Goal: Task Accomplishment & Management: Manage account settings

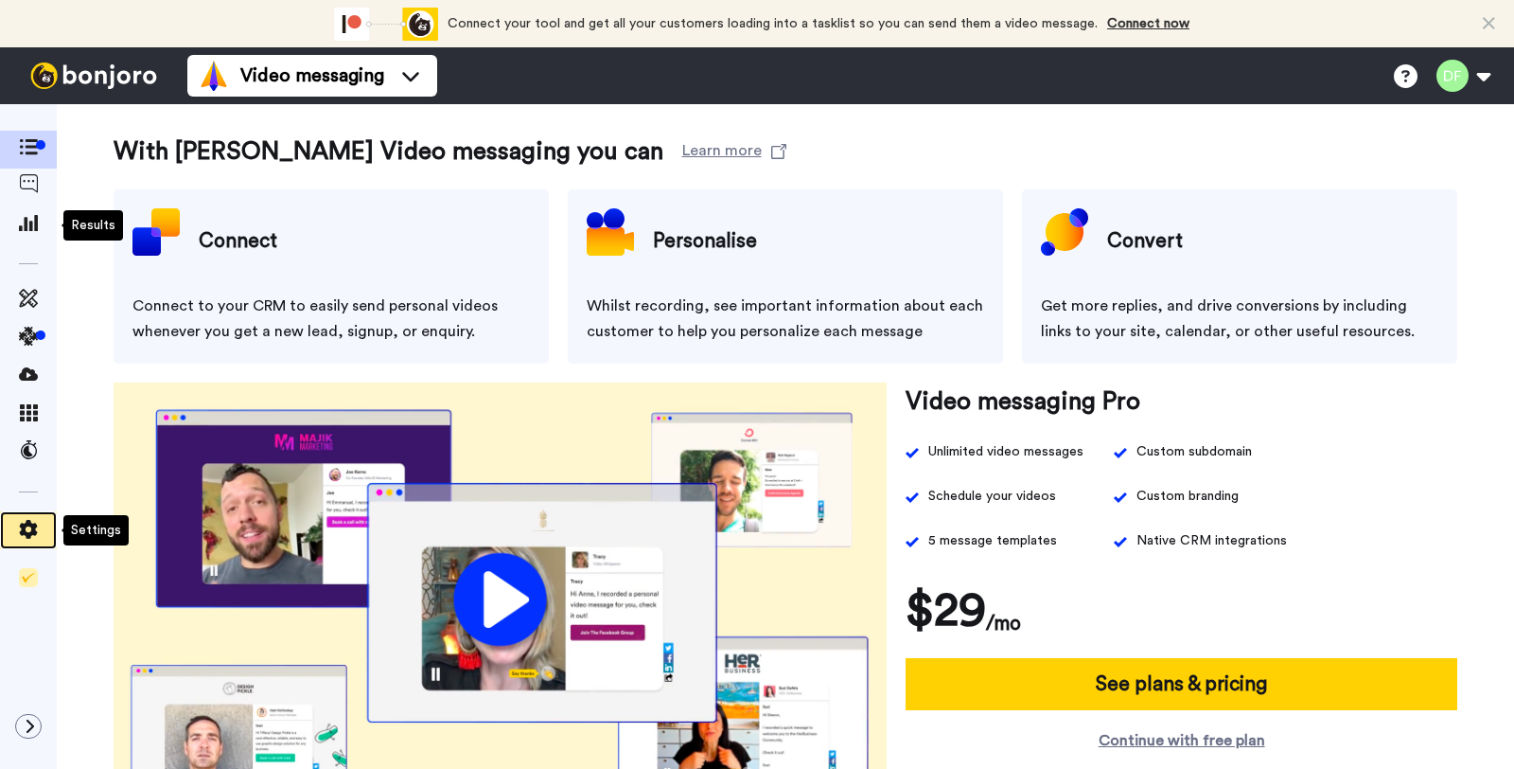
click at [38, 521] on span at bounding box center [28, 530] width 57 height 19
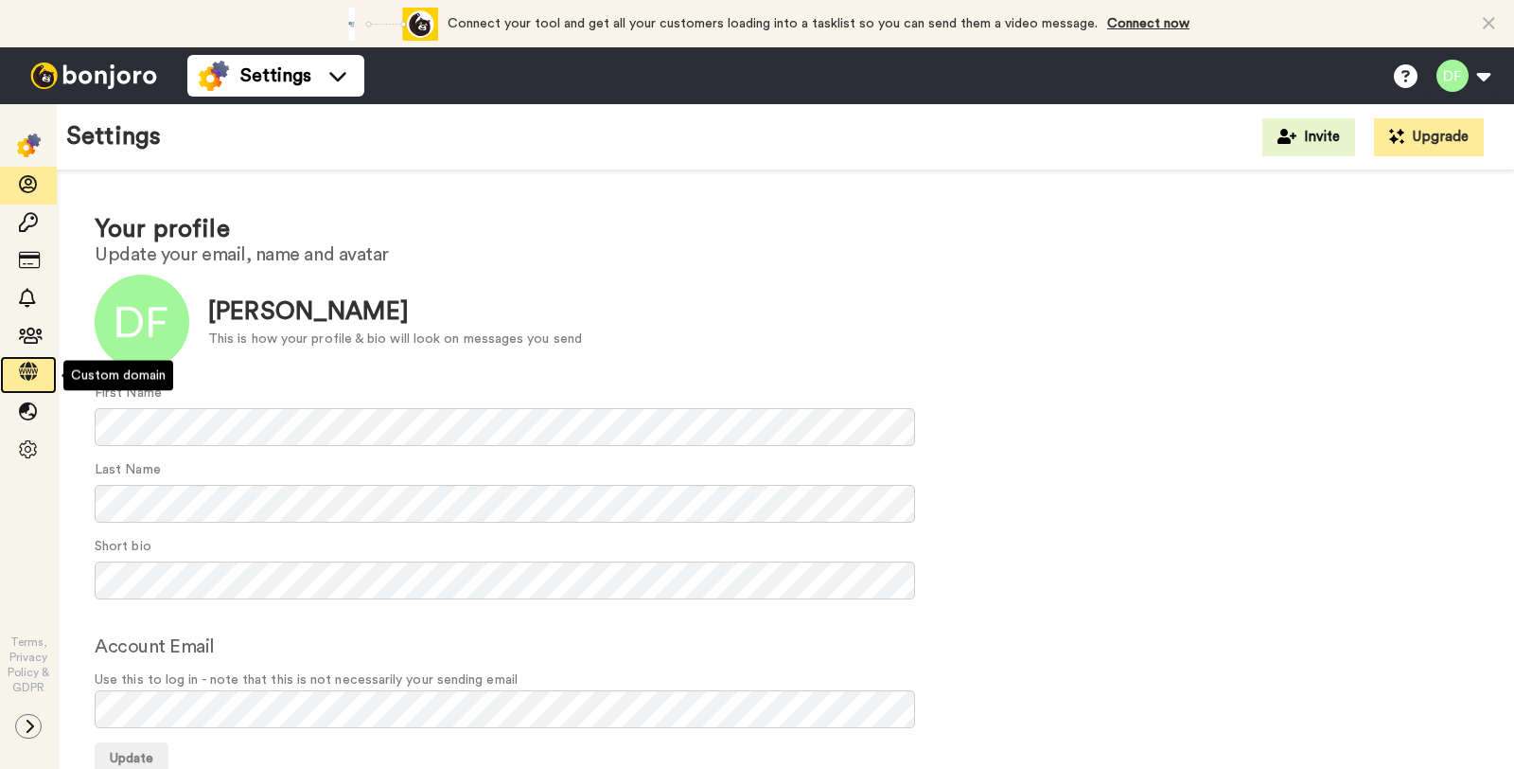
click at [43, 362] on div at bounding box center [28, 375] width 57 height 27
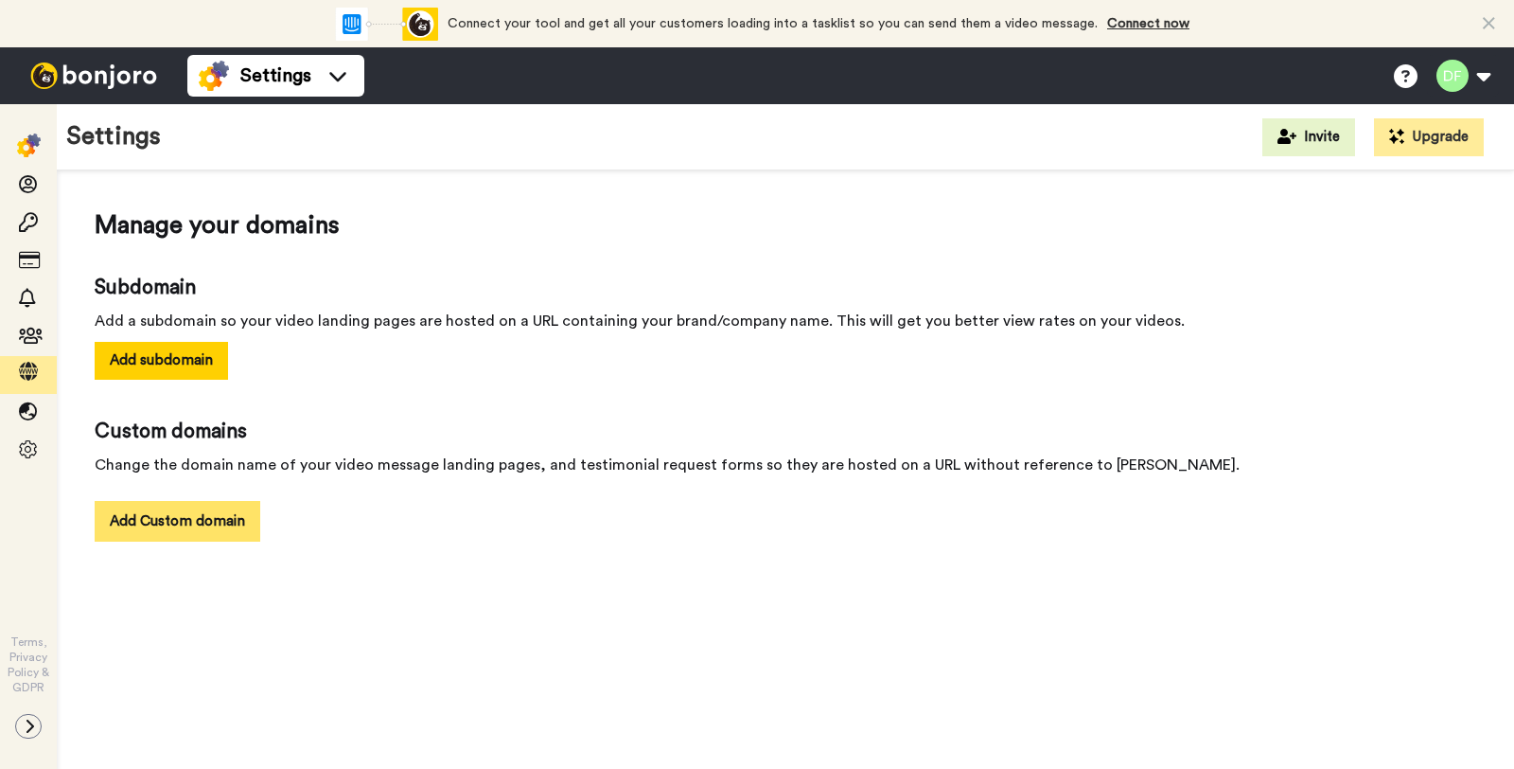
click at [225, 505] on button "Add Custom domain" at bounding box center [178, 521] width 166 height 41
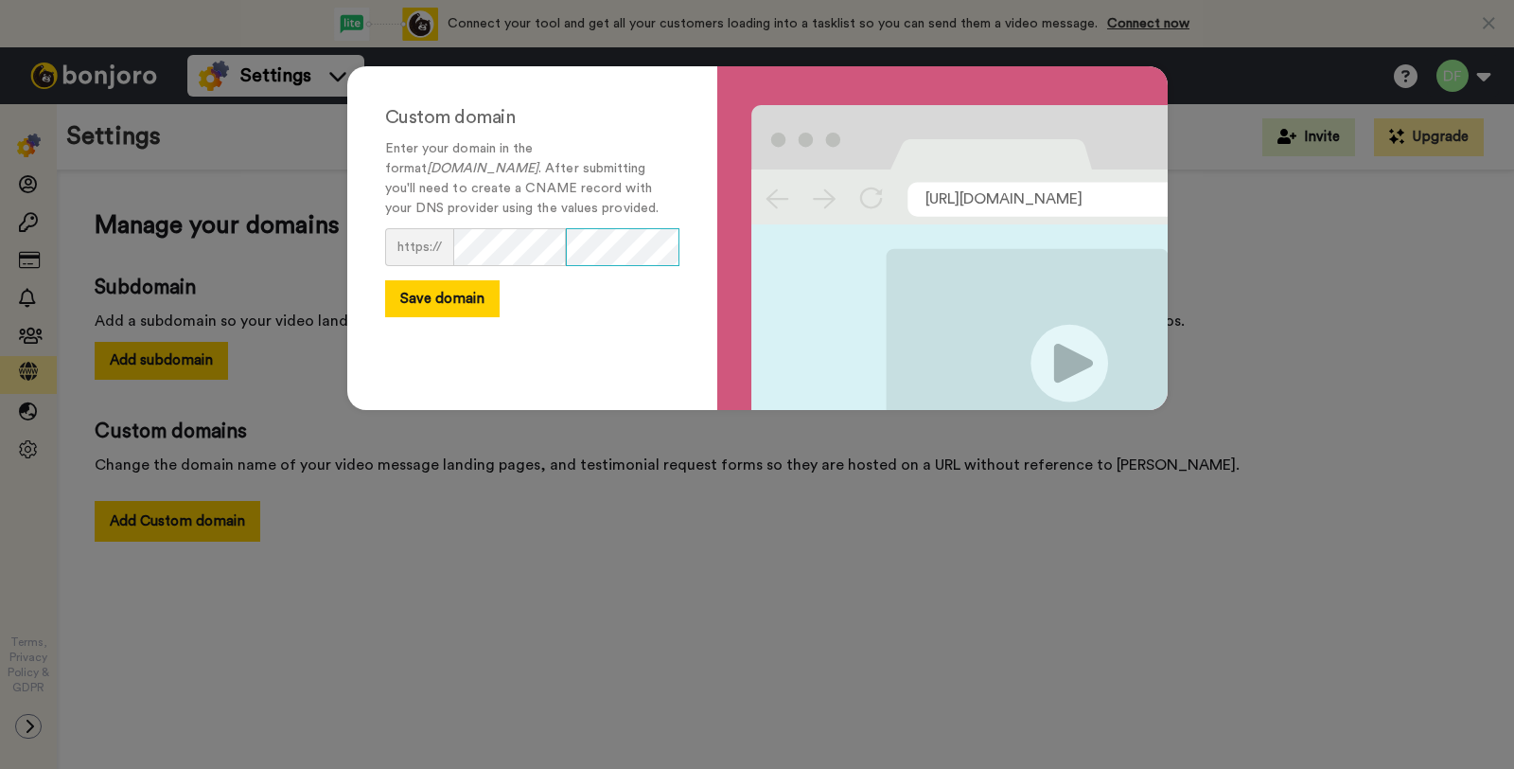
scroll to position [0, 26]
click at [472, 299] on button "Save domain" at bounding box center [442, 298] width 115 height 37
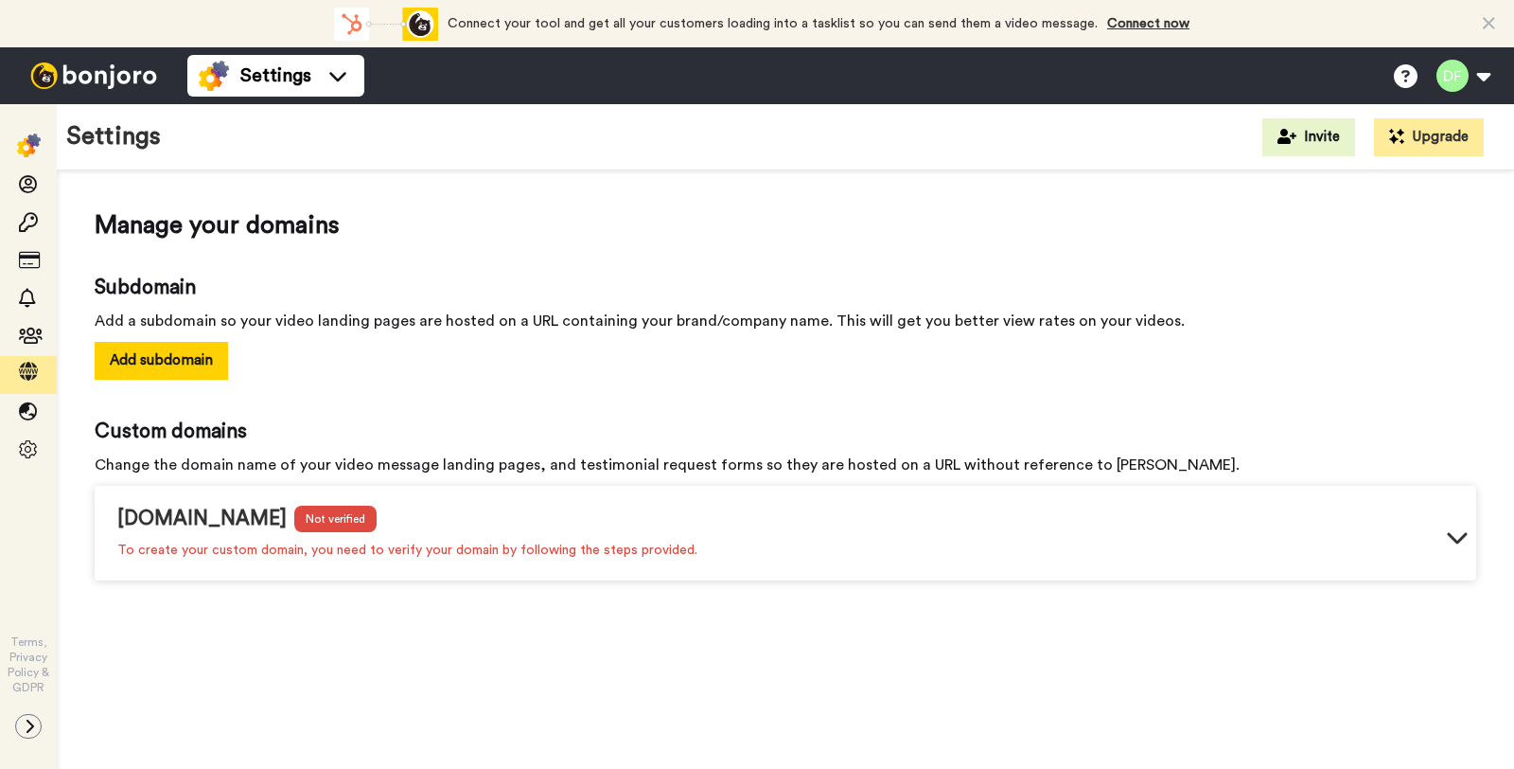
click at [1440, 534] on div "video.thevitaminshots.com Not verified To create your custom domain, you need t…" at bounding box center [786, 536] width 1382 height 87
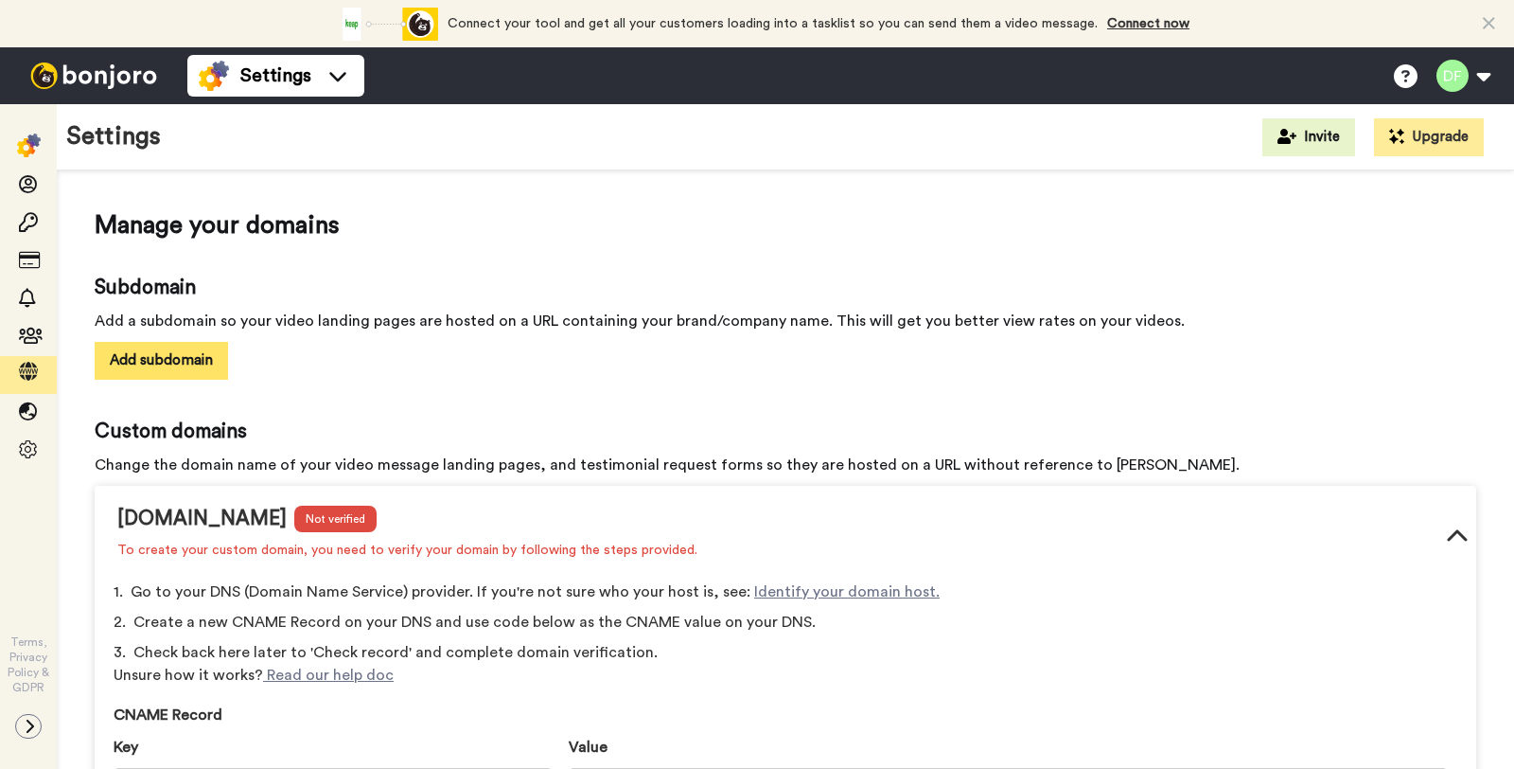
click at [202, 365] on button "Add subdomain" at bounding box center [161, 360] width 133 height 37
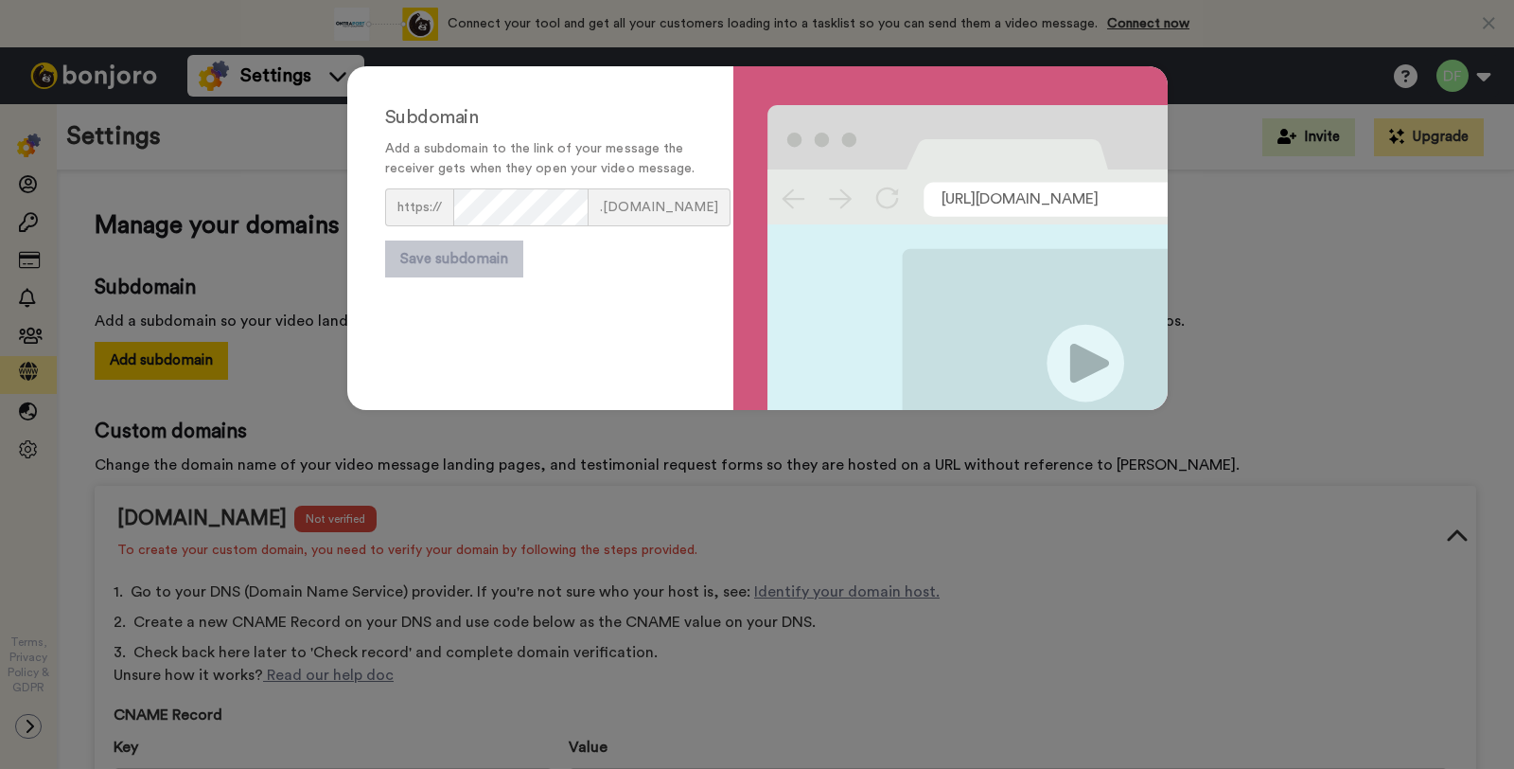
click at [1280, 266] on div "Subdomain Add a subdomain to the link of your message the receiver gets when th…" at bounding box center [757, 384] width 1514 height 769
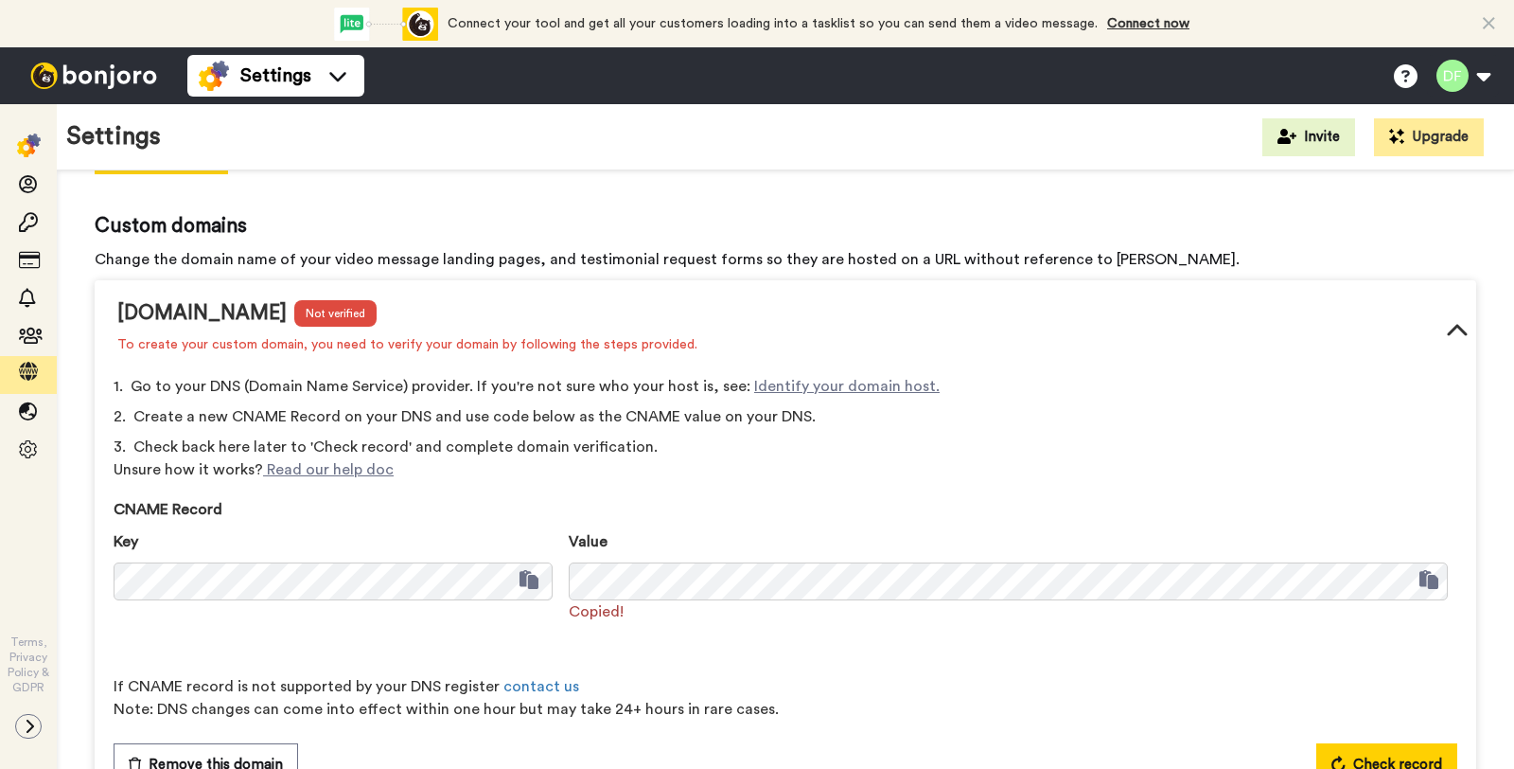
scroll to position [217, 0]
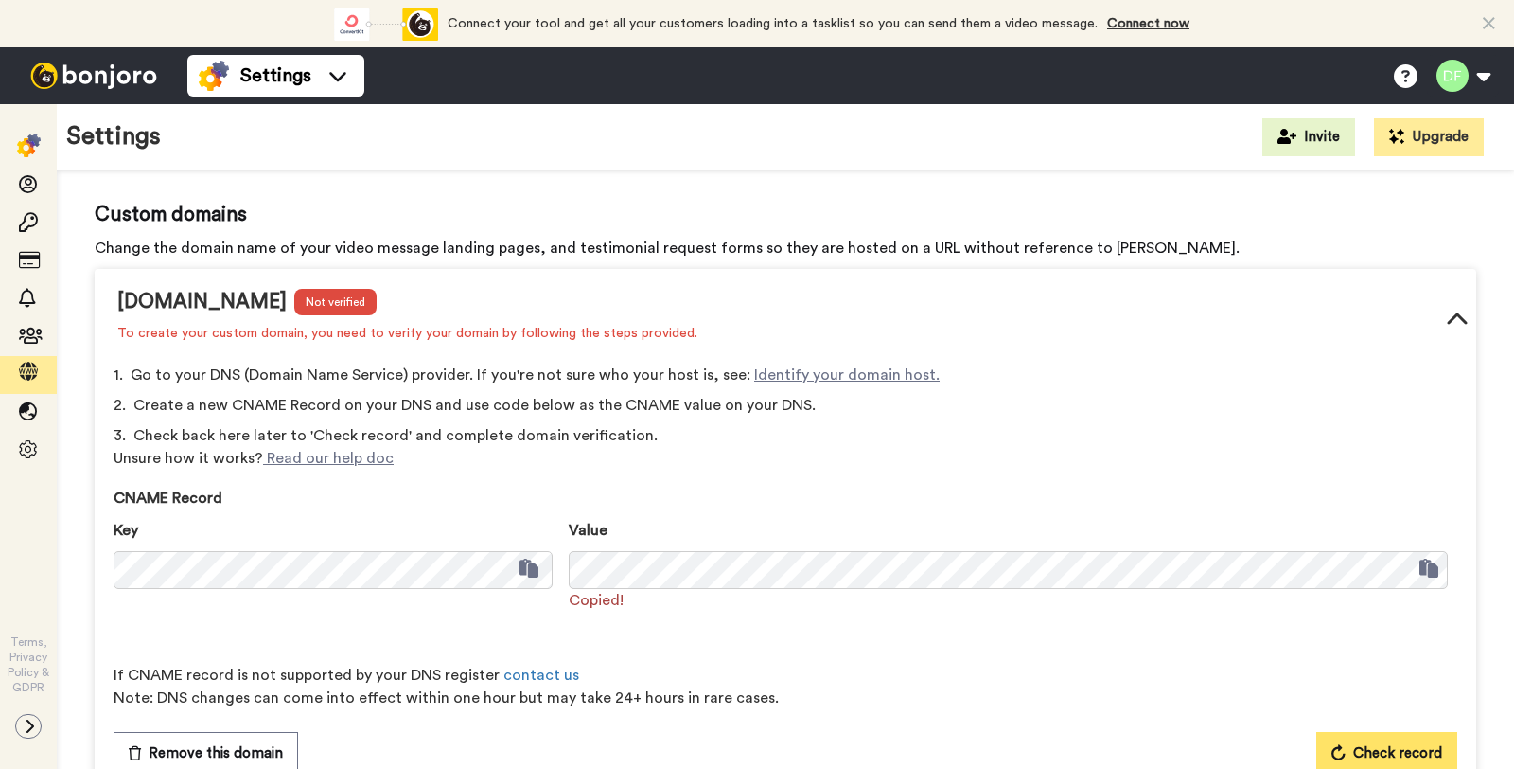
click at [1339, 750] on button "Check record" at bounding box center [1386, 754] width 141 height 44
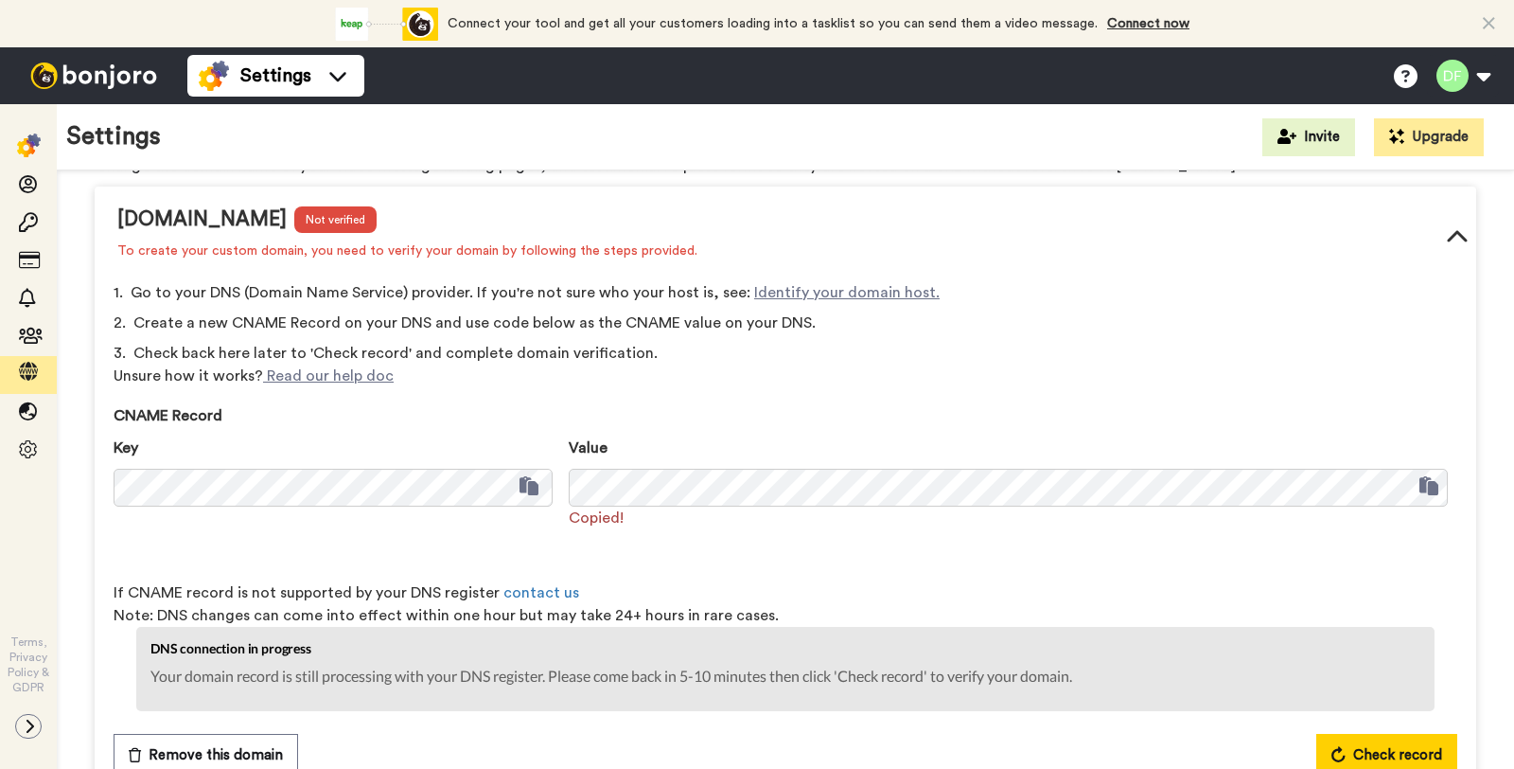
scroll to position [302, 0]
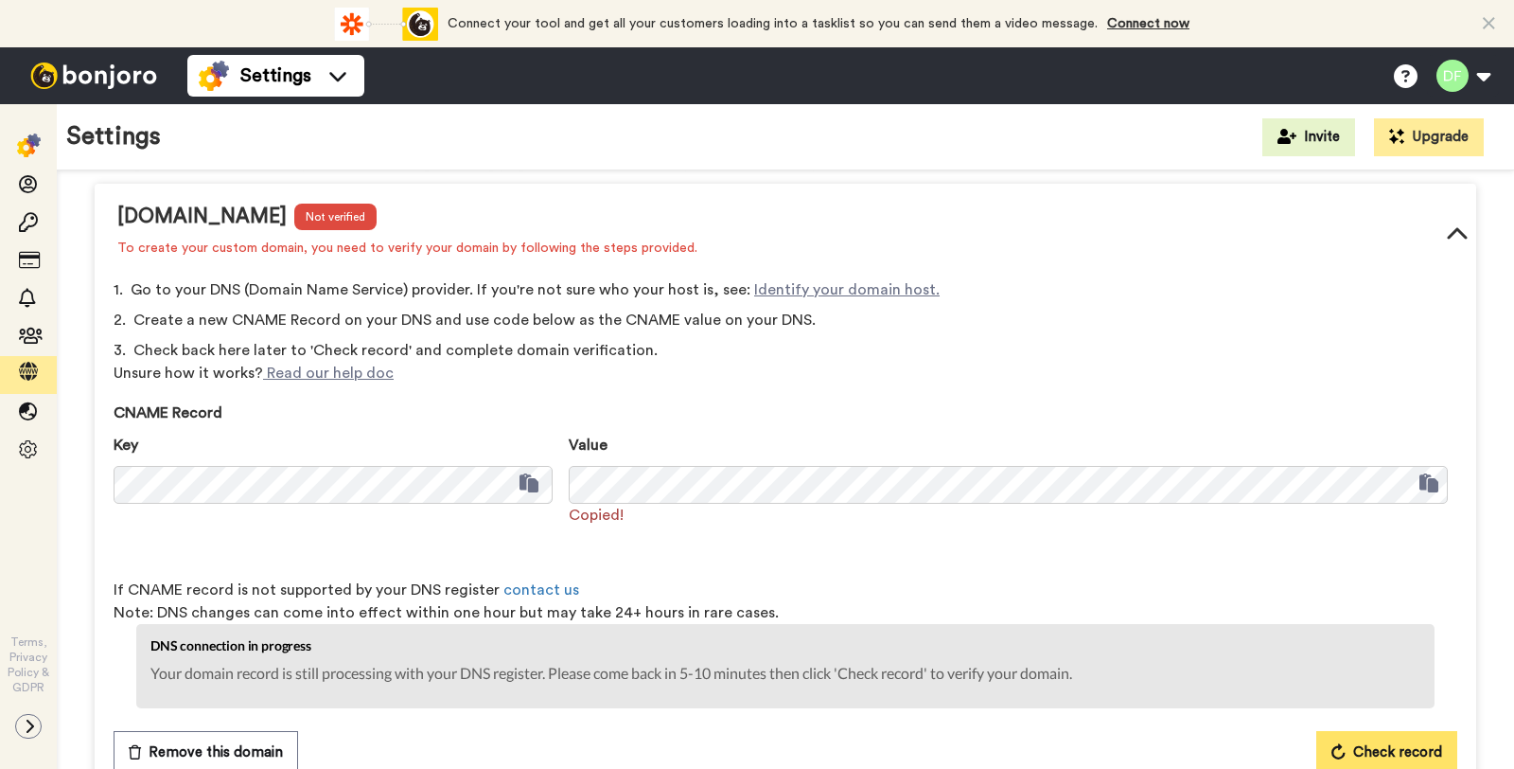
click at [1405, 745] on span "Check record" at bounding box center [1397, 752] width 89 height 23
click at [1353, 753] on span "Check record" at bounding box center [1397, 752] width 89 height 23
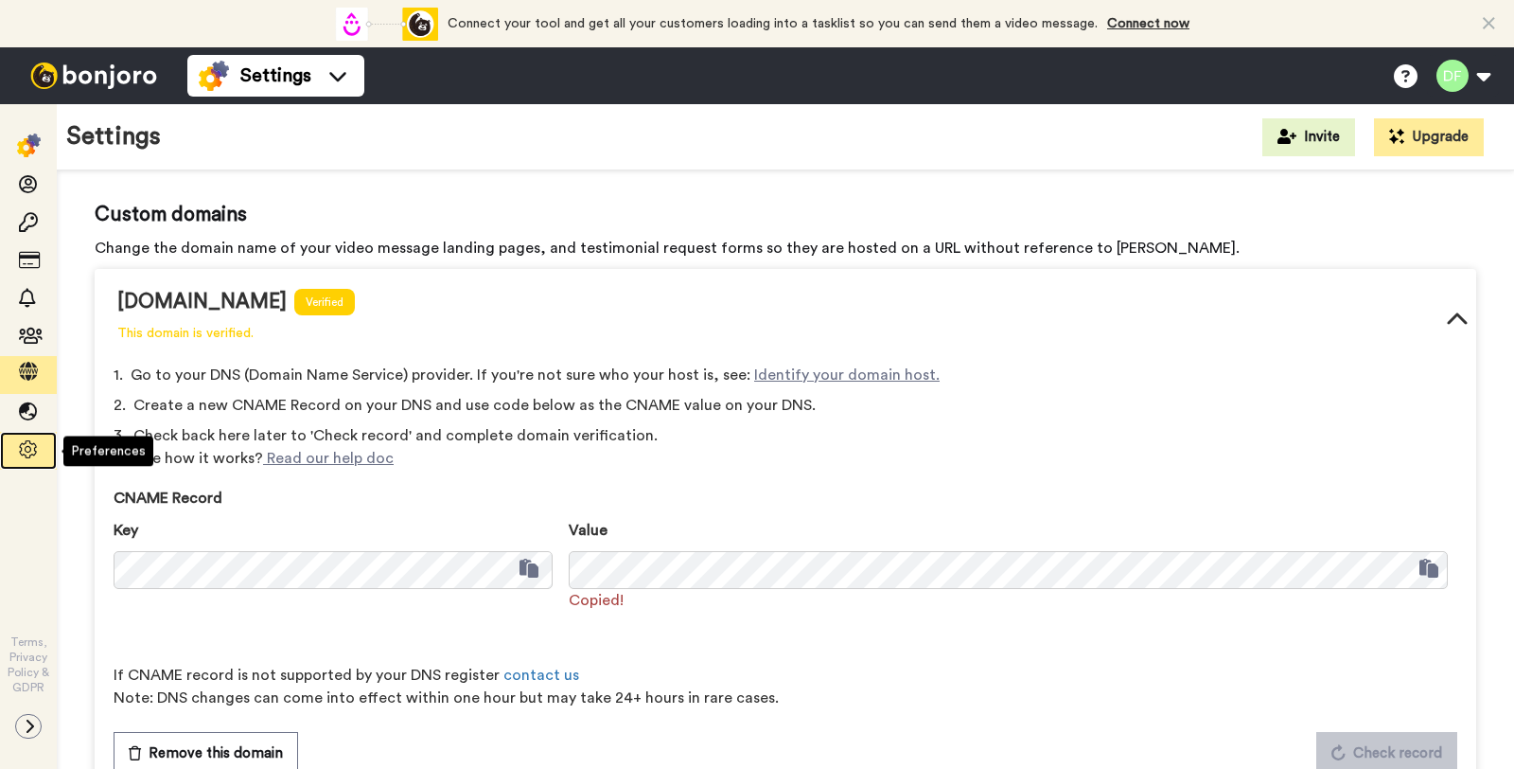
click at [9, 444] on span at bounding box center [28, 450] width 57 height 19
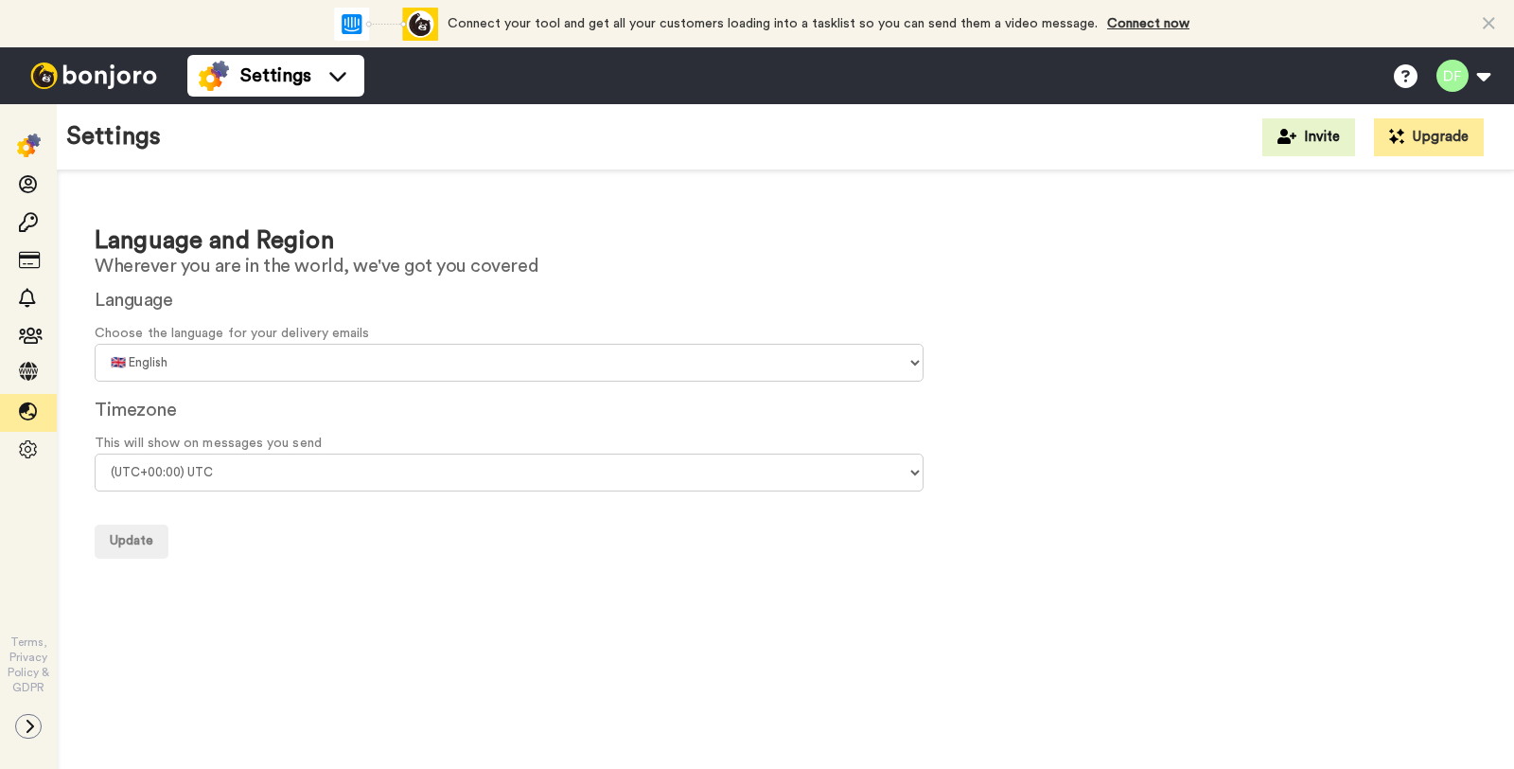
click at [265, 495] on form "Language Choose the language for your delivery emails 🇨🇳 Chinese 🇨🇿 Czech 🇩🇰 Da…" at bounding box center [786, 422] width 1382 height 273
click at [261, 480] on select "(UTC-11:00) Midway Island (UTC-11:00) Samoa (UTC-10:00) Hawaii (UTC-09:00) Alas…" at bounding box center [509, 472] width 829 height 38
click at [25, 380] on icon at bounding box center [28, 371] width 19 height 19
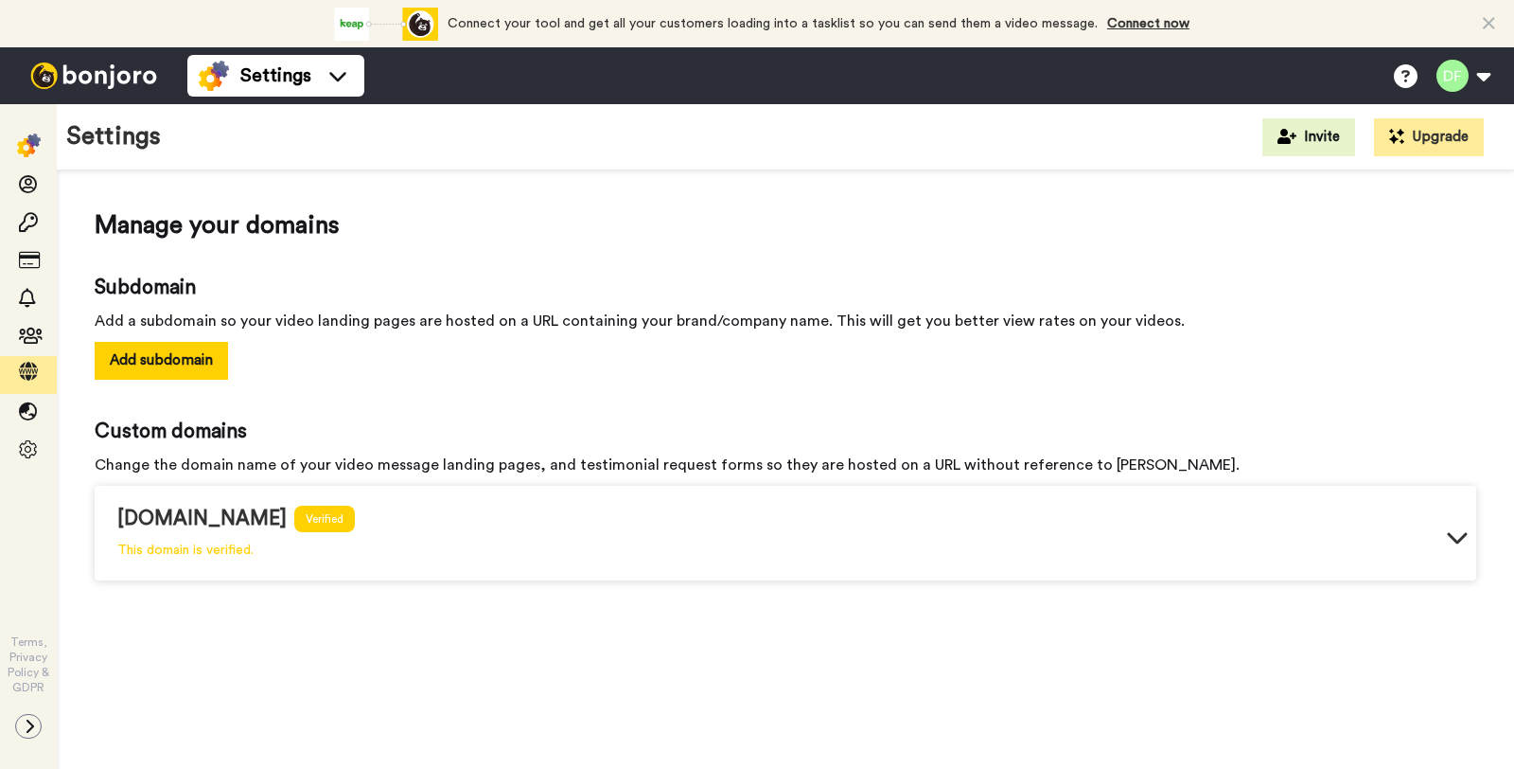
click at [33, 729] on icon at bounding box center [29, 725] width 11 height 15
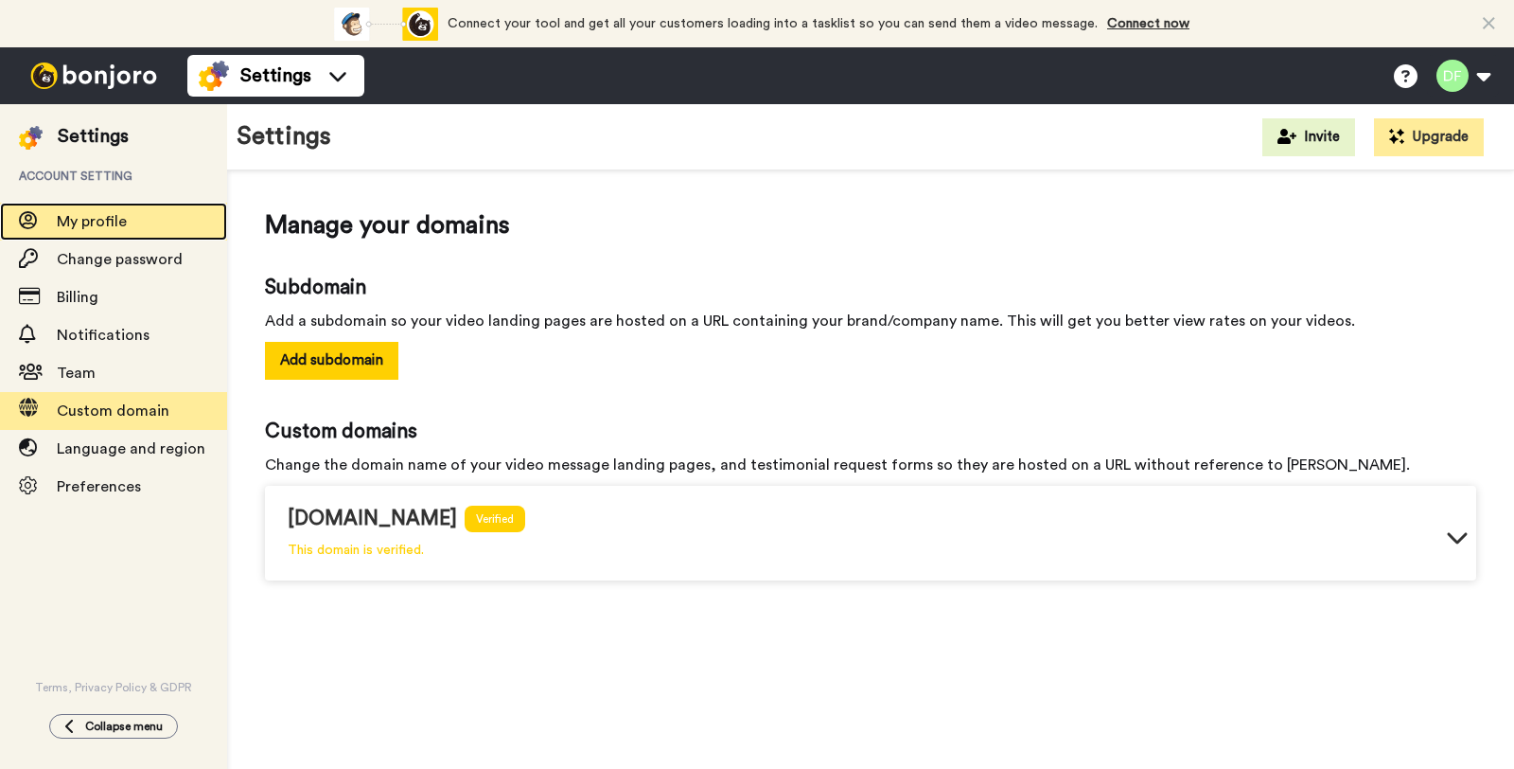
click at [111, 225] on span "My profile" at bounding box center [92, 221] width 70 height 15
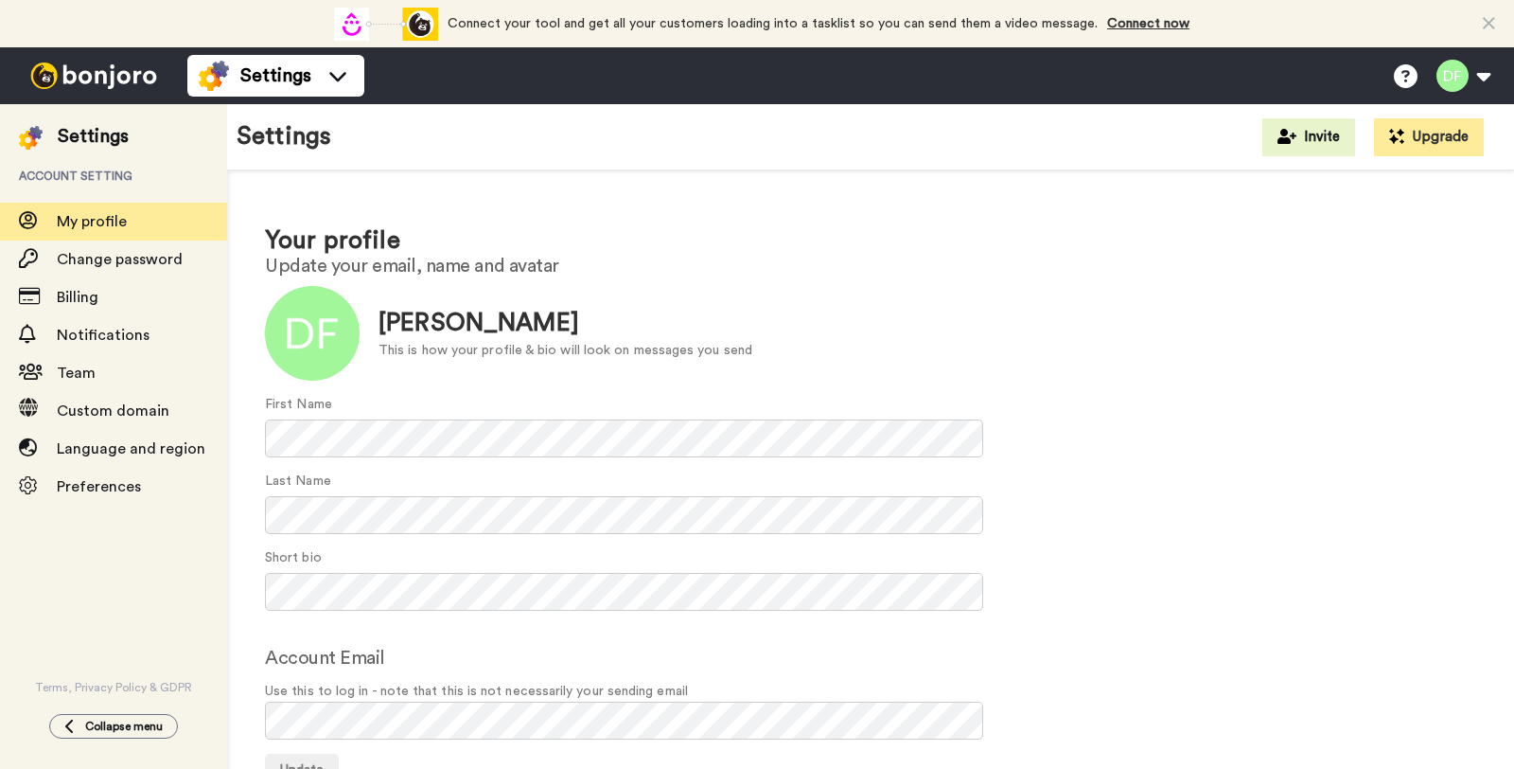
scroll to position [11, 0]
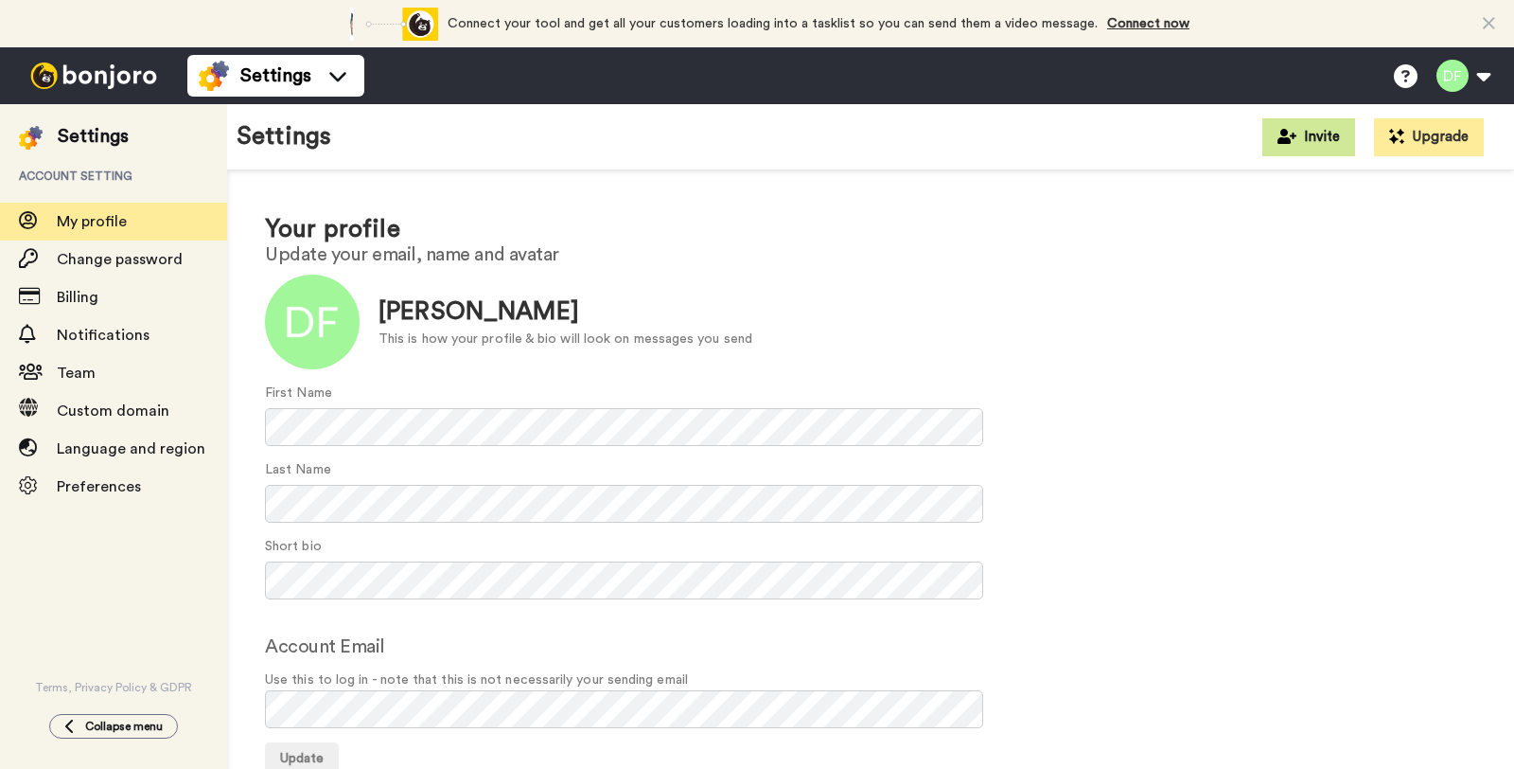
click at [1319, 137] on button "Invite" at bounding box center [1309, 137] width 93 height 38
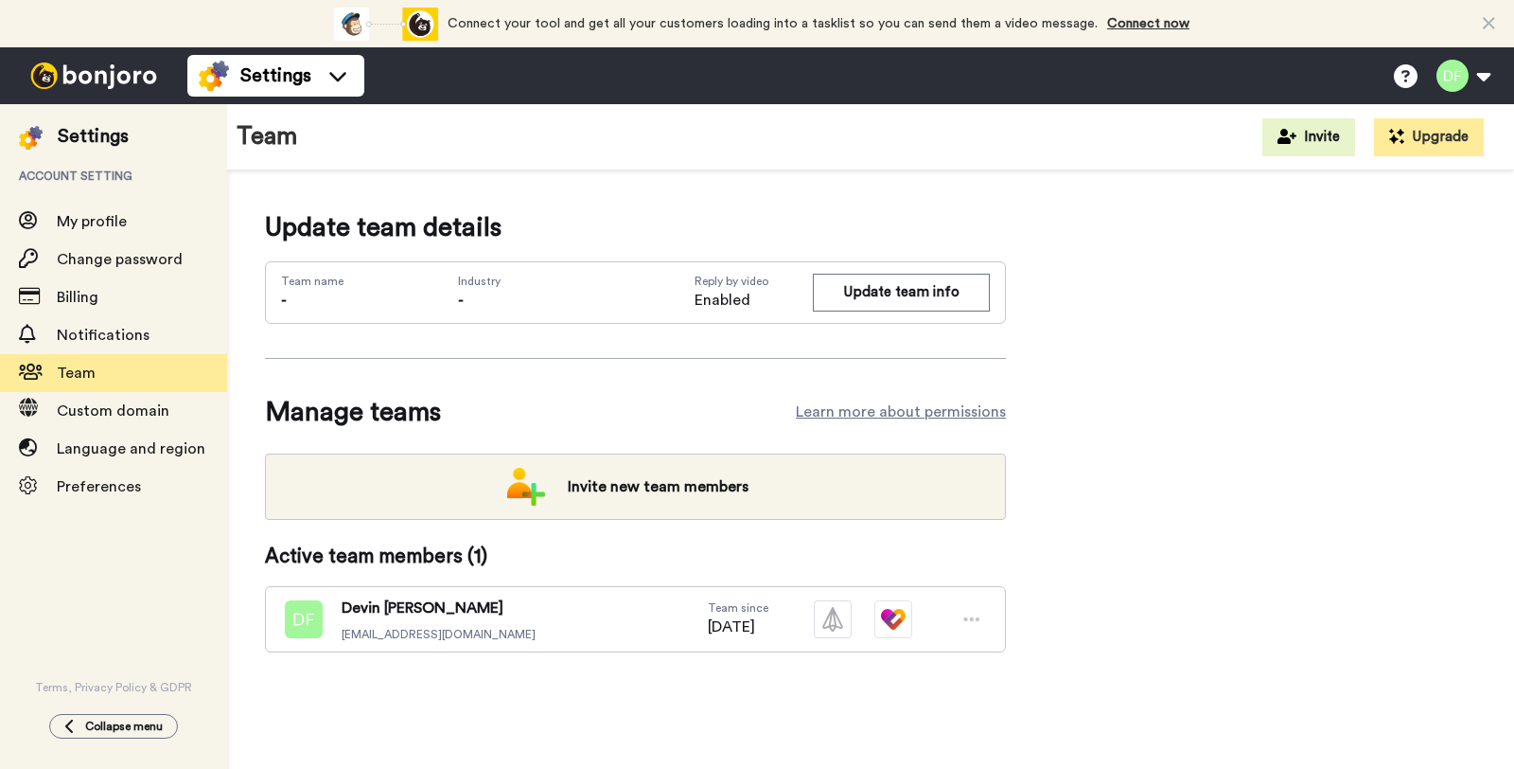
click at [1081, 362] on div "Update team details Team name - Industry - Reply by video Enabled Update team i…" at bounding box center [870, 460] width 1211 height 504
click at [1183, 20] on div "Connect your tool now! Connect your tool and get all your customers loading int…" at bounding box center [757, 23] width 1514 height 47
click at [1174, 22] on link "Connect now" at bounding box center [1148, 23] width 82 height 13
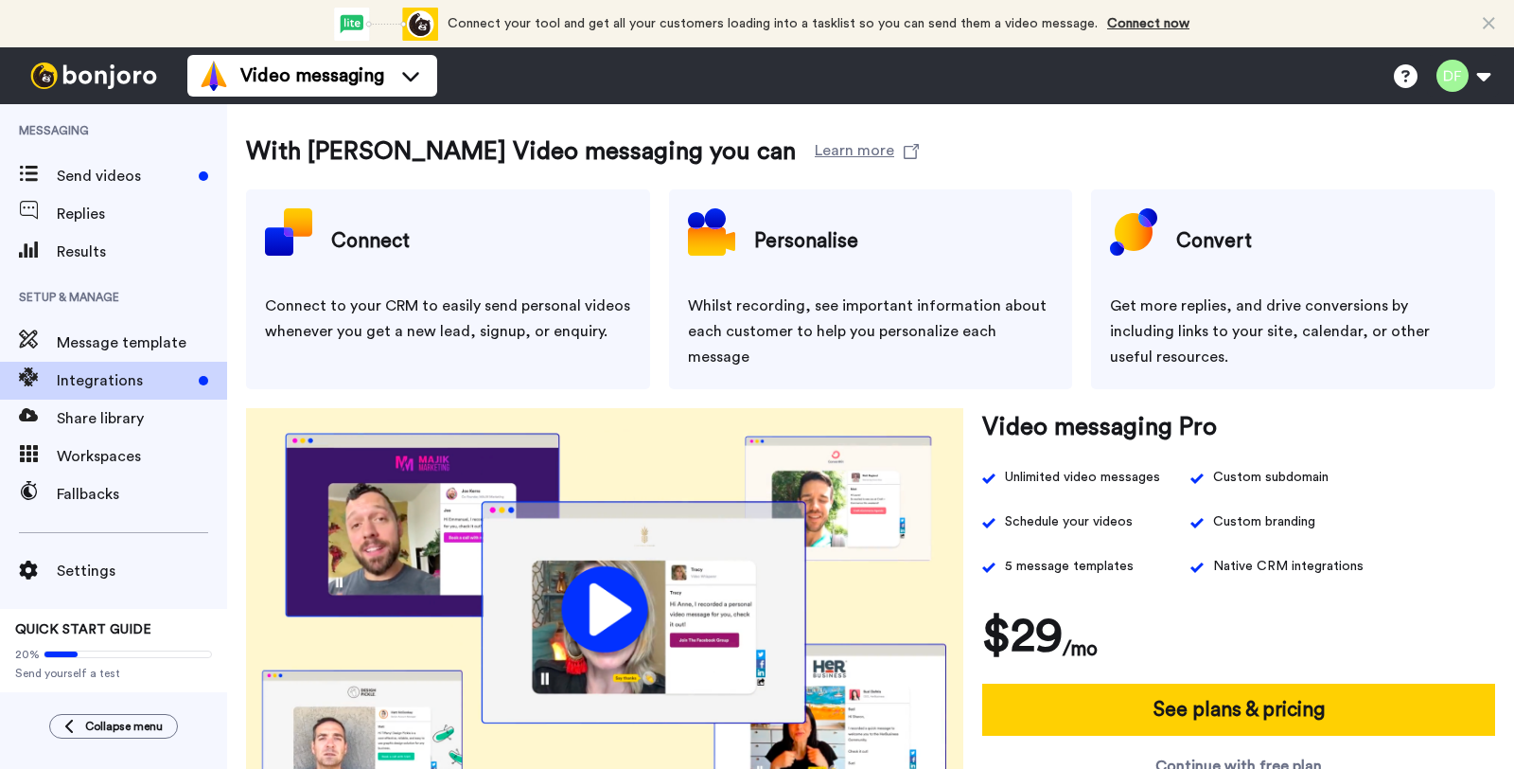
click at [438, 239] on div "Connect" at bounding box center [448, 241] width 366 height 66
click at [325, 247] on div "Connect" at bounding box center [448, 241] width 366 height 66
click at [384, 247] on h4 "Connect" at bounding box center [370, 241] width 79 height 47
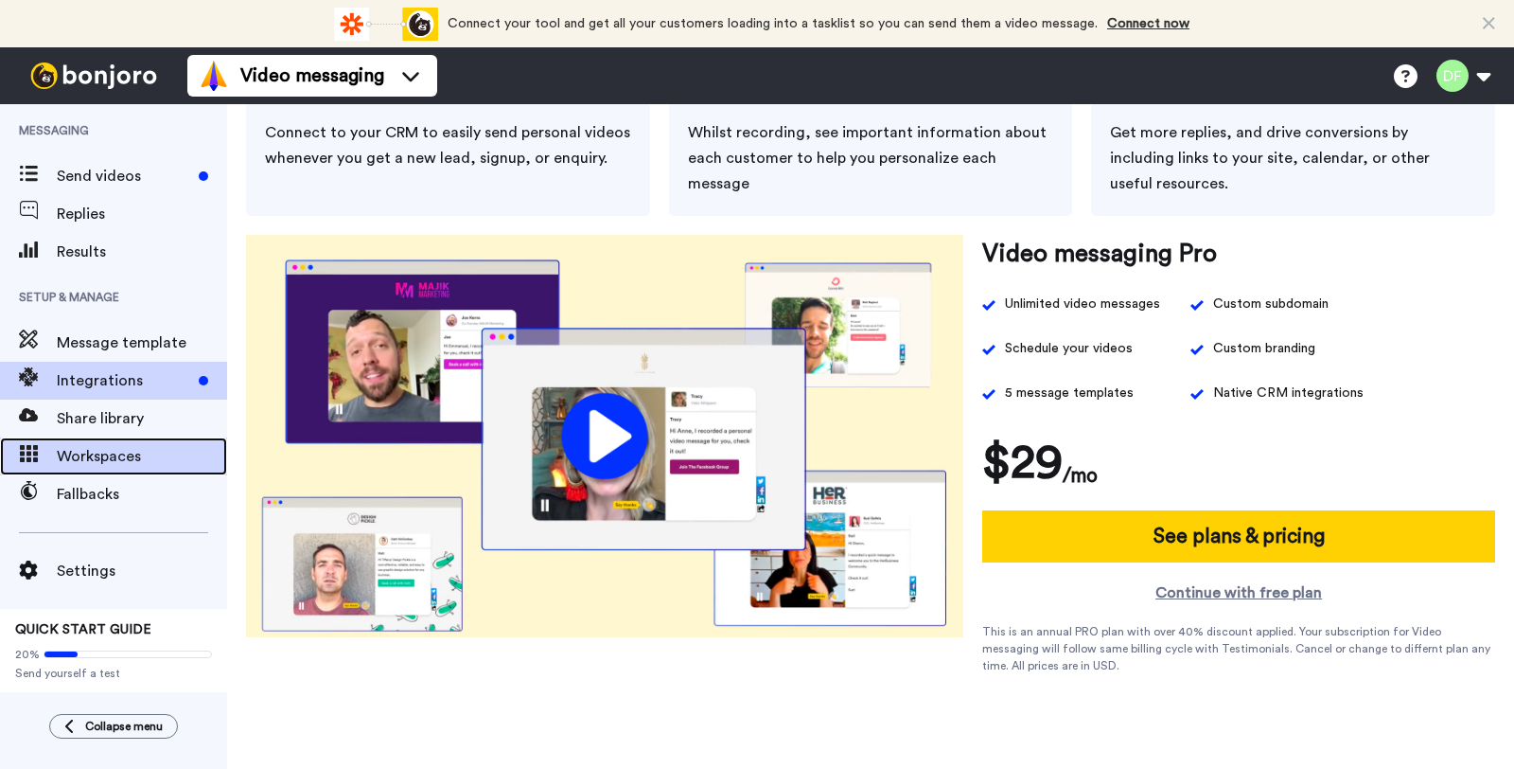
click at [117, 473] on div "Workspaces" at bounding box center [113, 456] width 227 height 38
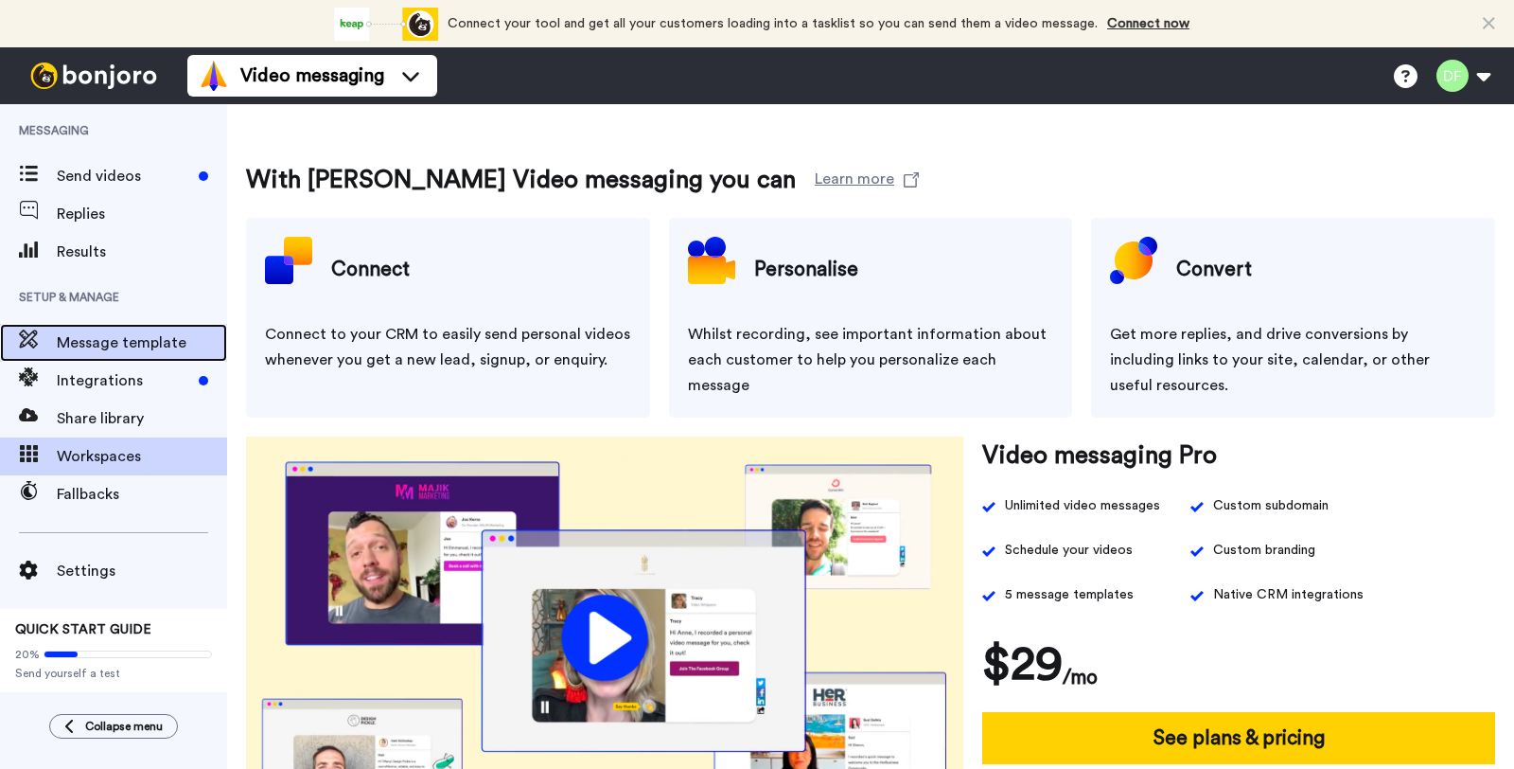
click at [150, 348] on span "Message template" at bounding box center [142, 342] width 170 height 23
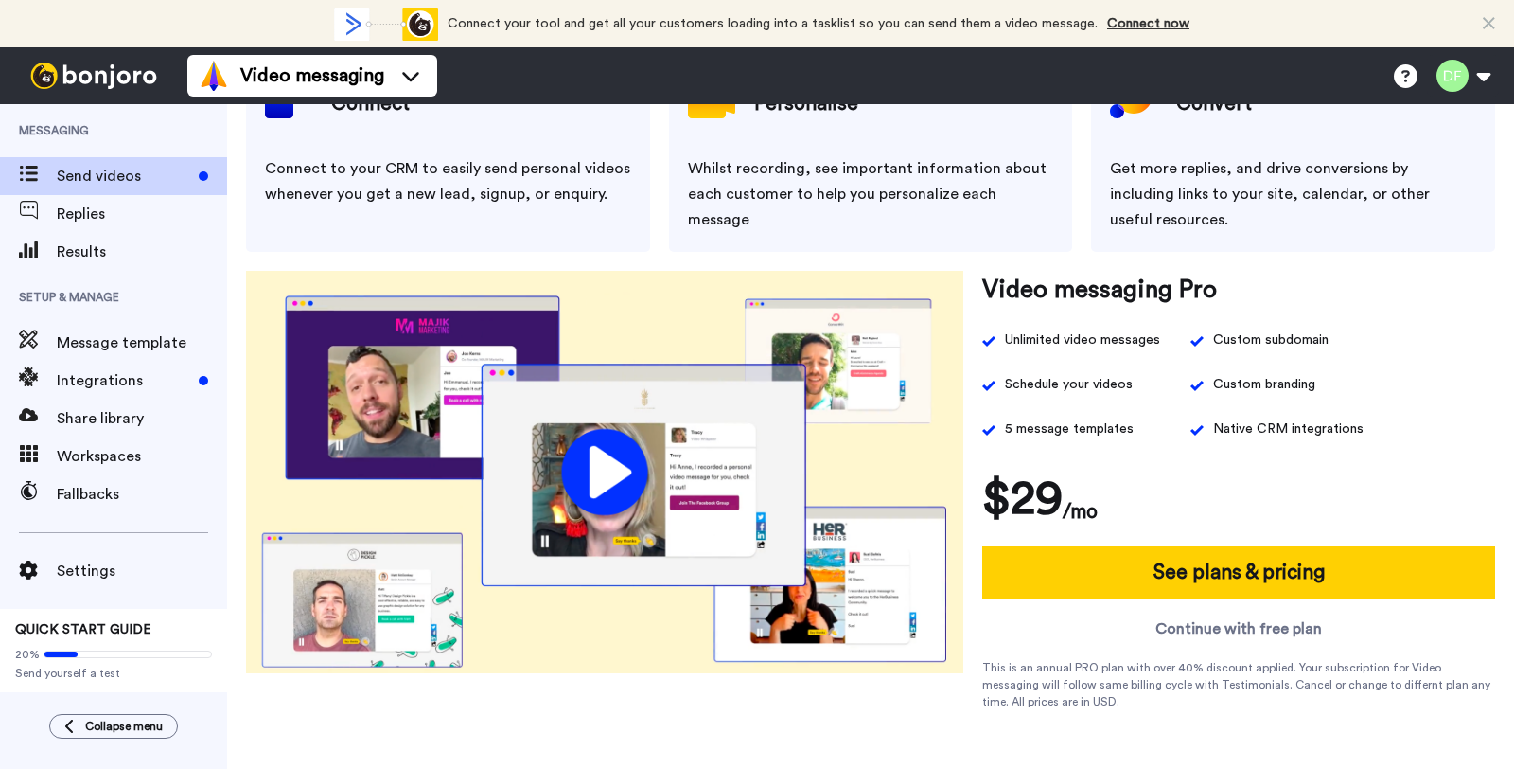
scroll to position [173, 0]
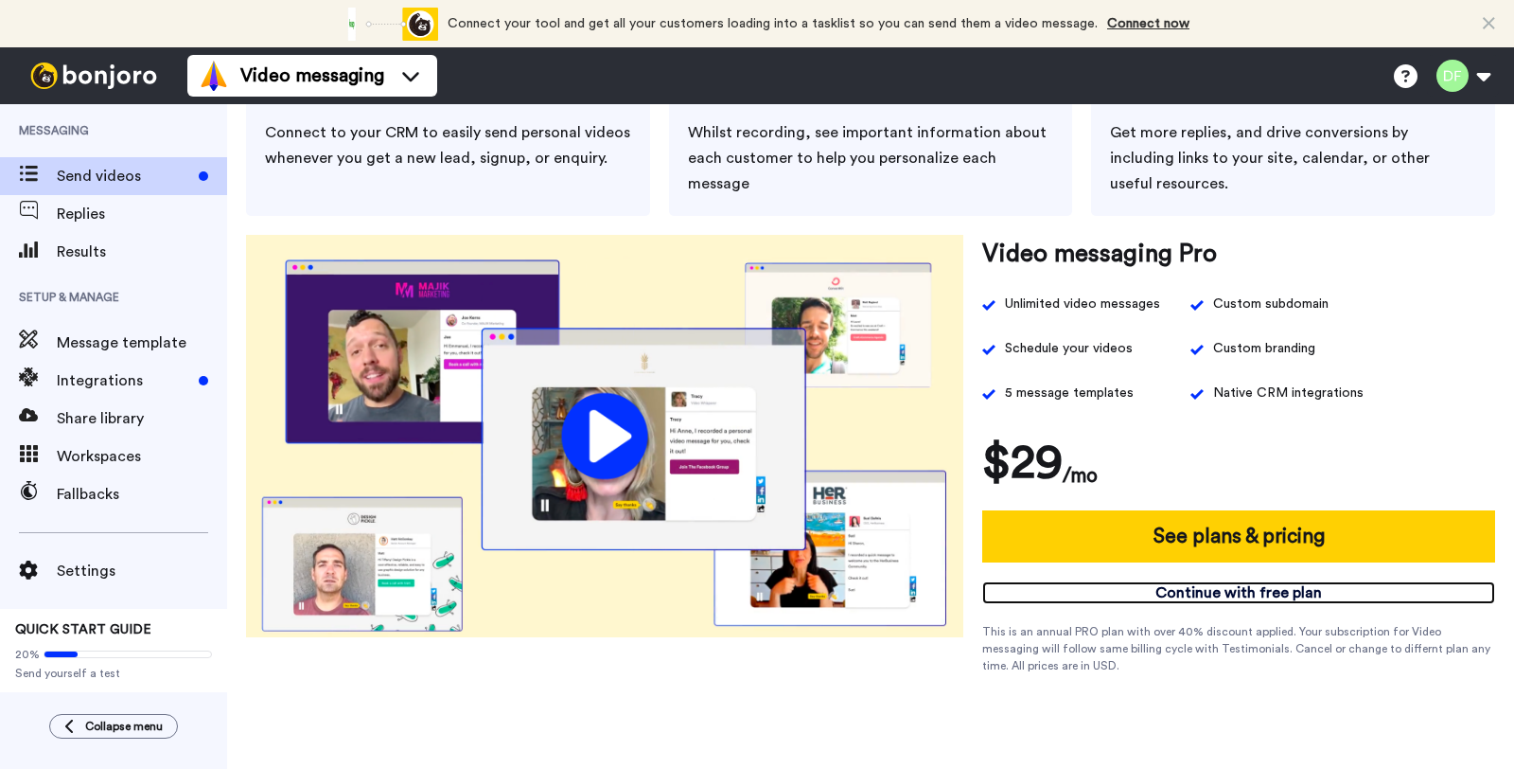
click at [1215, 592] on link "Continue with free plan" at bounding box center [1238, 592] width 513 height 23
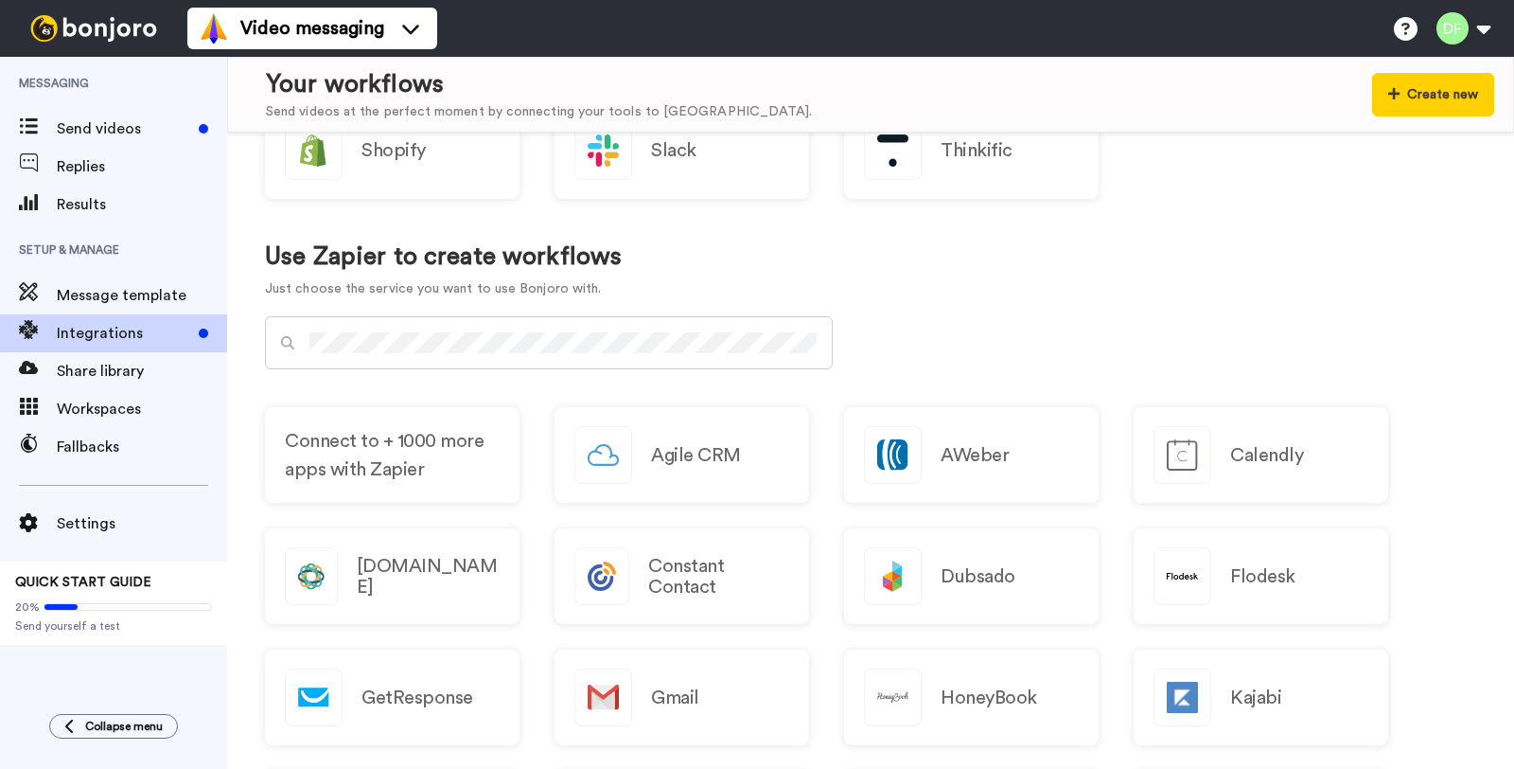
scroll to position [759, 0]
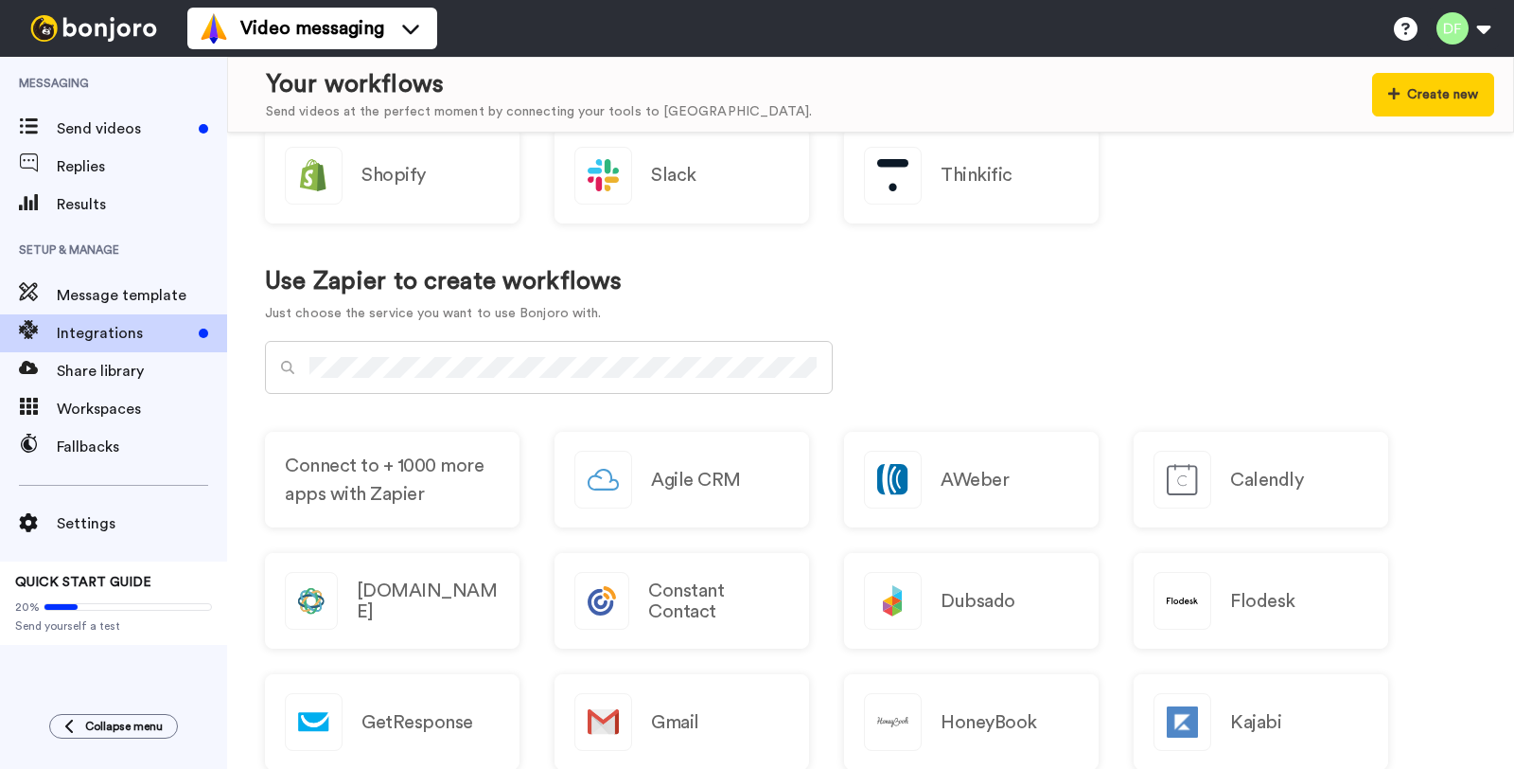
click at [1027, 261] on div "Use Zapier to create workflows Just choose the service you want to use Bonjoro …" at bounding box center [870, 295] width 1211 height 93
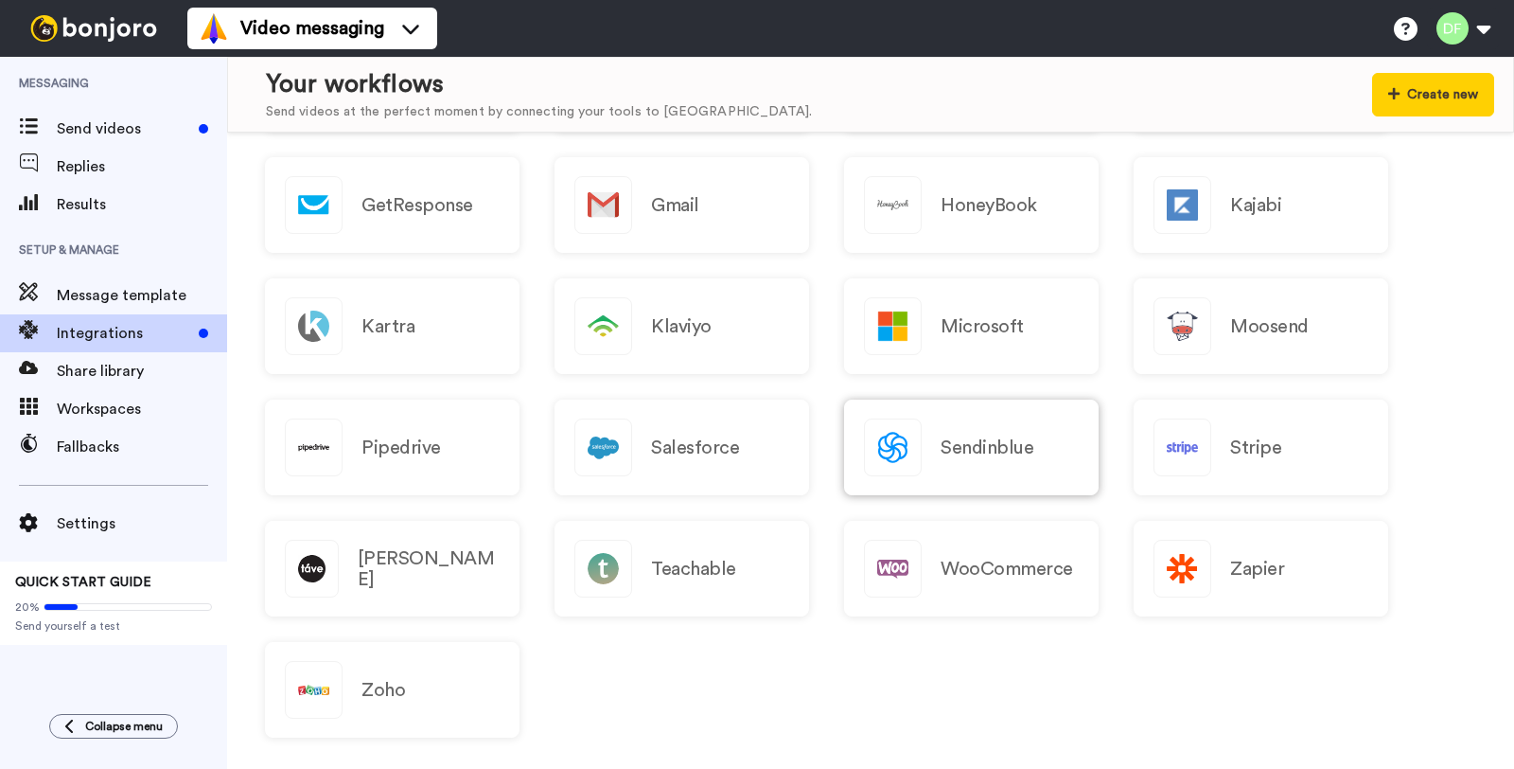
scroll to position [1308, 0]
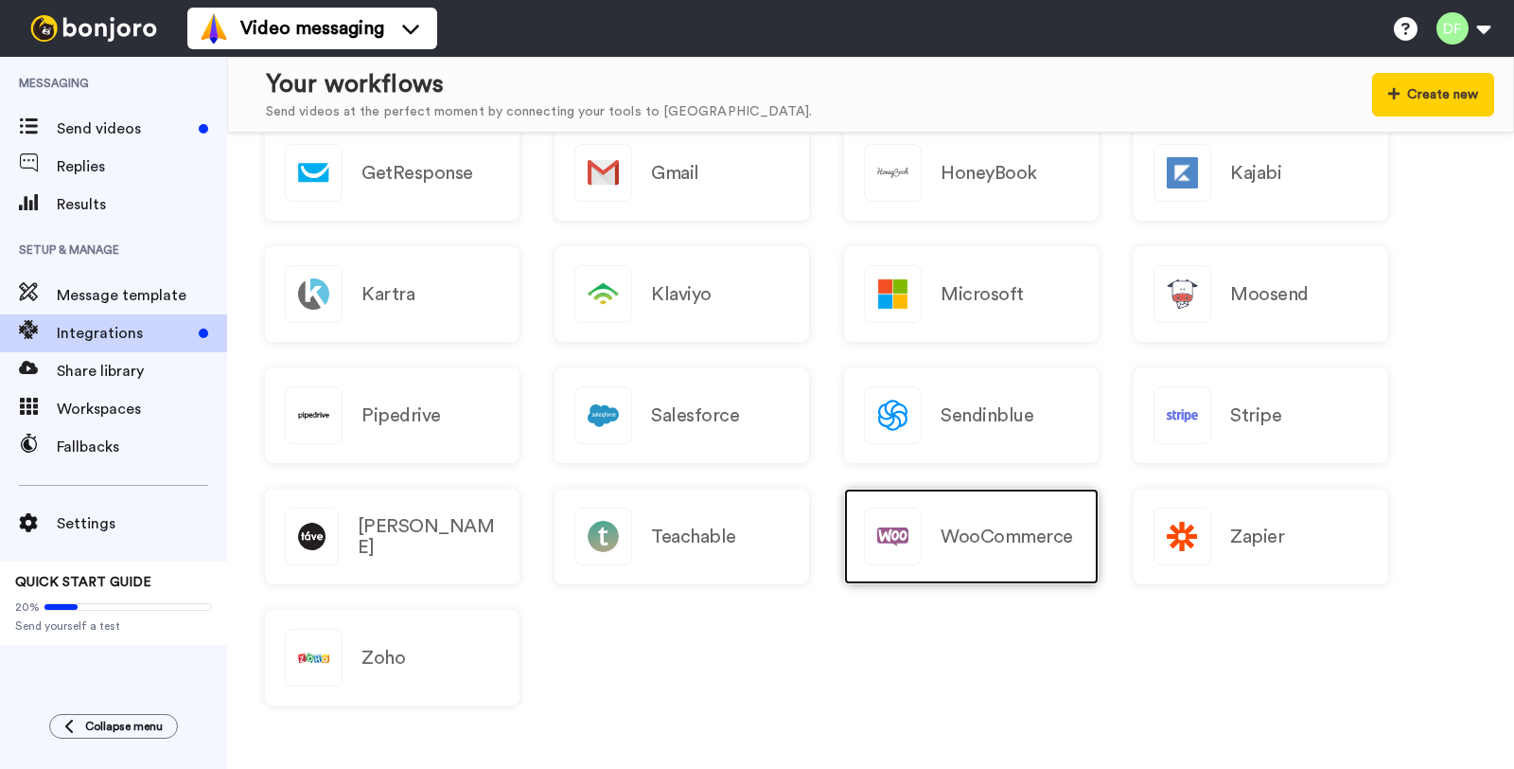
click at [979, 538] on h2 "WooCommerce" at bounding box center [1007, 536] width 133 height 21
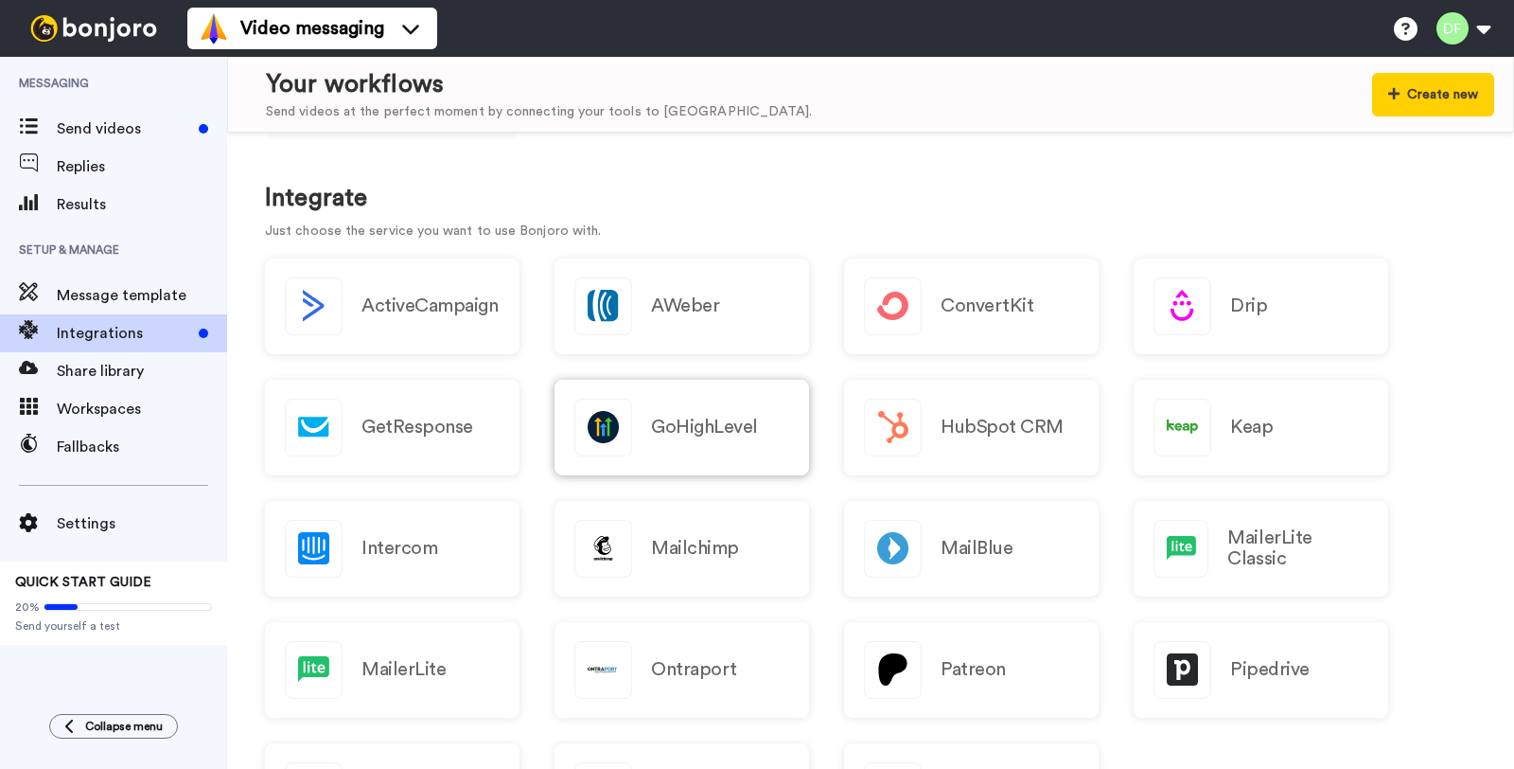
scroll to position [0, 0]
